Goal: Task Accomplishment & Management: Complete application form

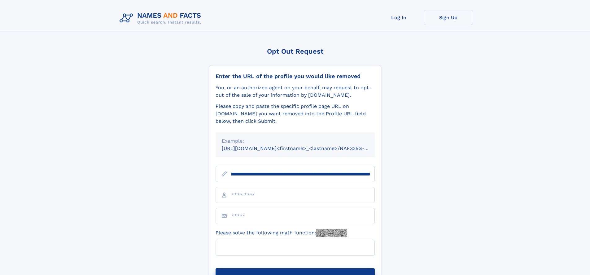
scroll to position [0, 75]
type input "**********"
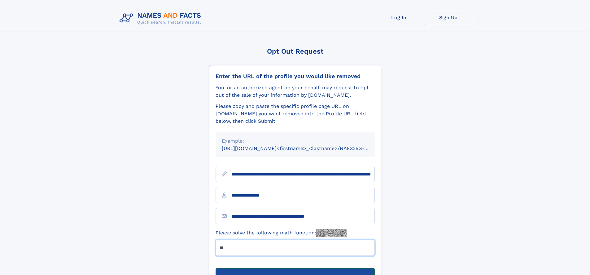
type input "**"
click at [295, 268] on button "Submit Opt Out Request" at bounding box center [295, 278] width 159 height 20
